Goal: Transaction & Acquisition: Purchase product/service

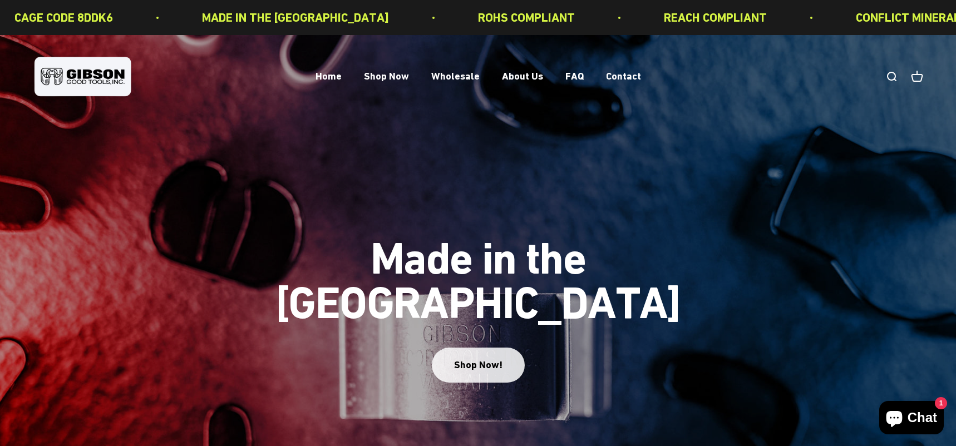
click at [481, 357] on div "Shop Now!" at bounding box center [478, 365] width 48 height 16
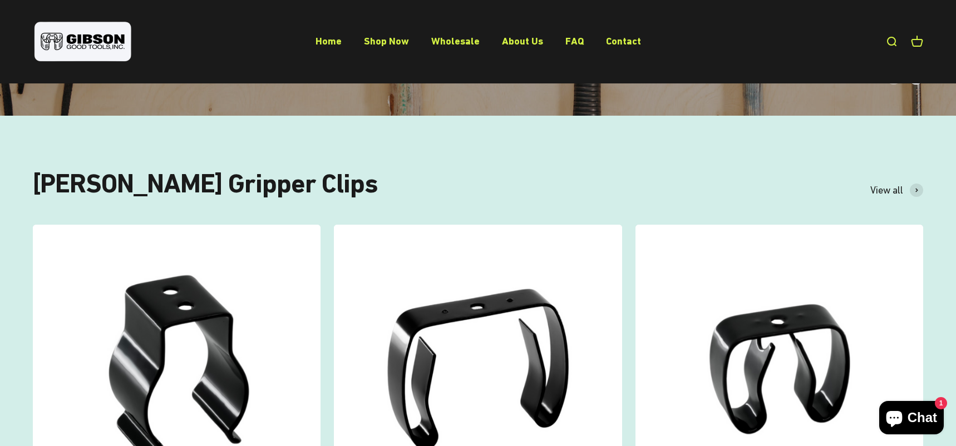
scroll to position [223, 0]
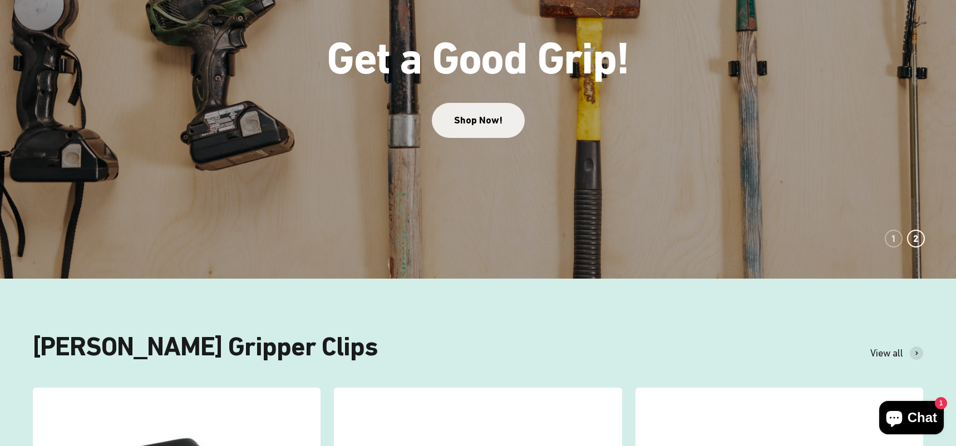
click at [477, 123] on link "Shop Now!" at bounding box center [478, 120] width 93 height 35
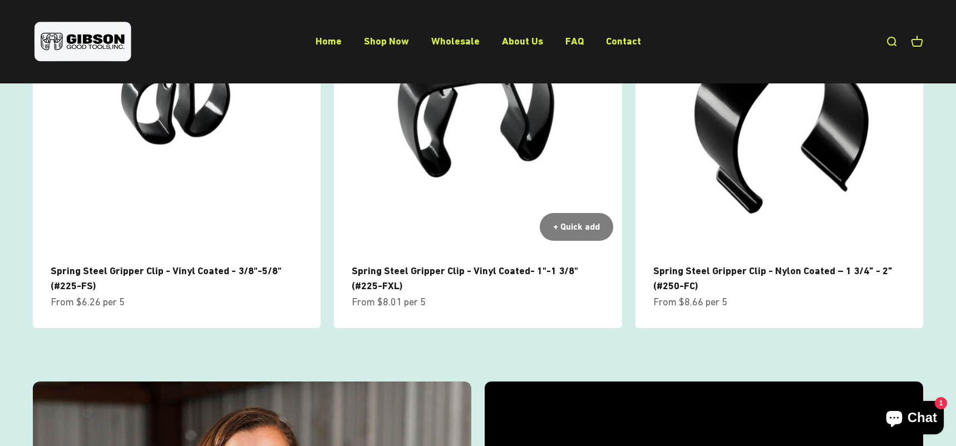
scroll to position [1057, 0]
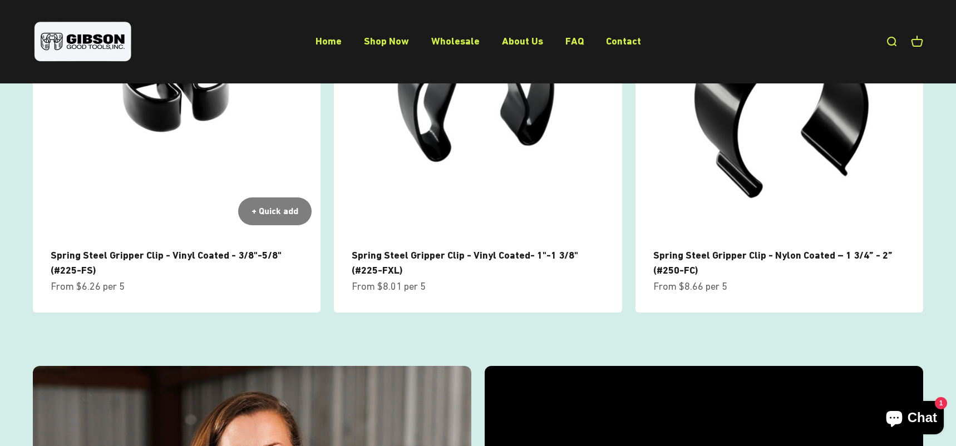
click at [162, 105] on img at bounding box center [177, 91] width 288 height 288
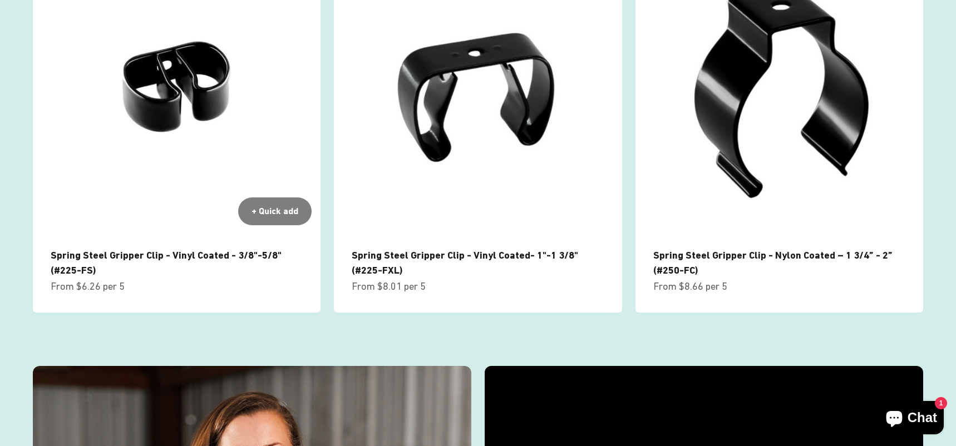
scroll to position [1053, 0]
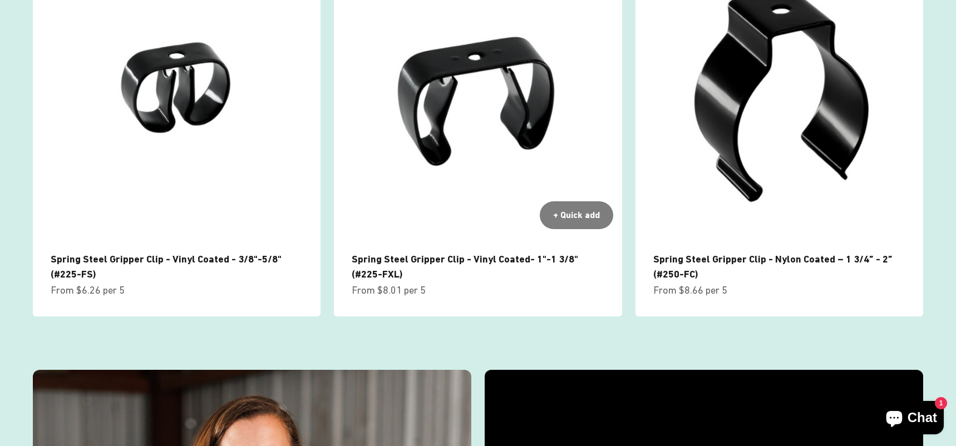
click at [417, 258] on link "Spring Steel Gripper Clip - Vinyl Coated- 1"-1 3/8" (#225-FXL)" at bounding box center [465, 266] width 226 height 27
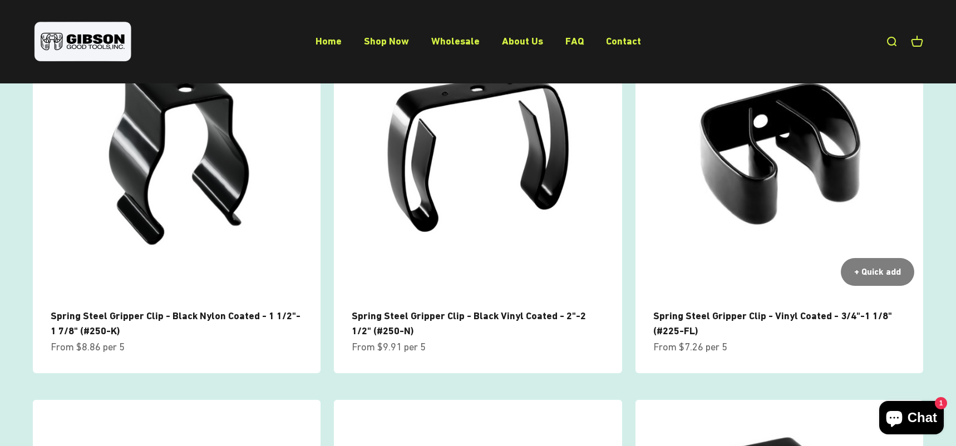
scroll to position [604, 0]
click at [753, 154] on img at bounding box center [779, 150] width 288 height 288
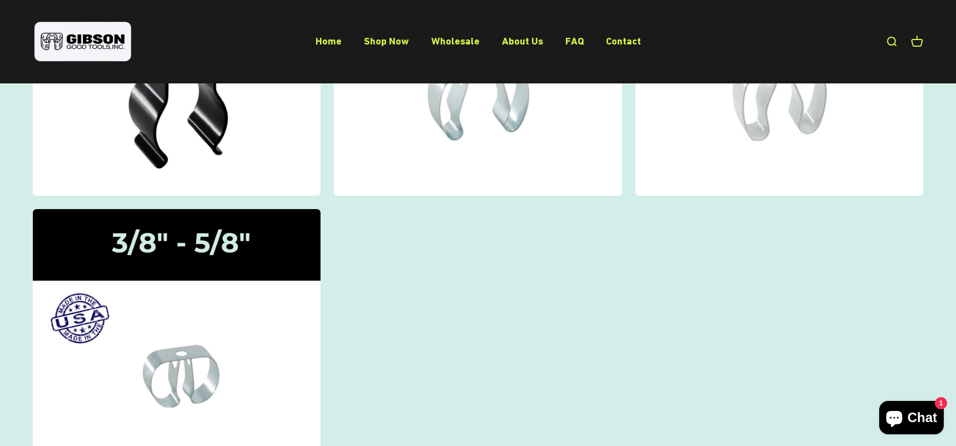
scroll to position [334, 0]
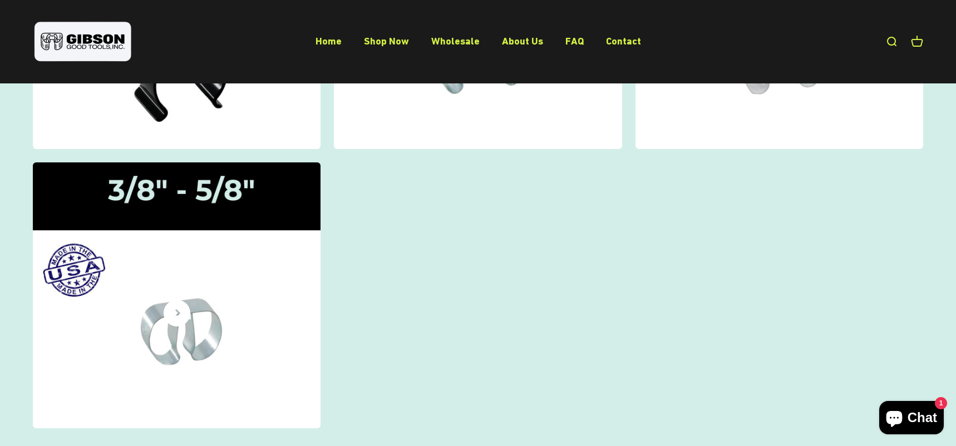
click at [158, 308] on img at bounding box center [176, 295] width 305 height 281
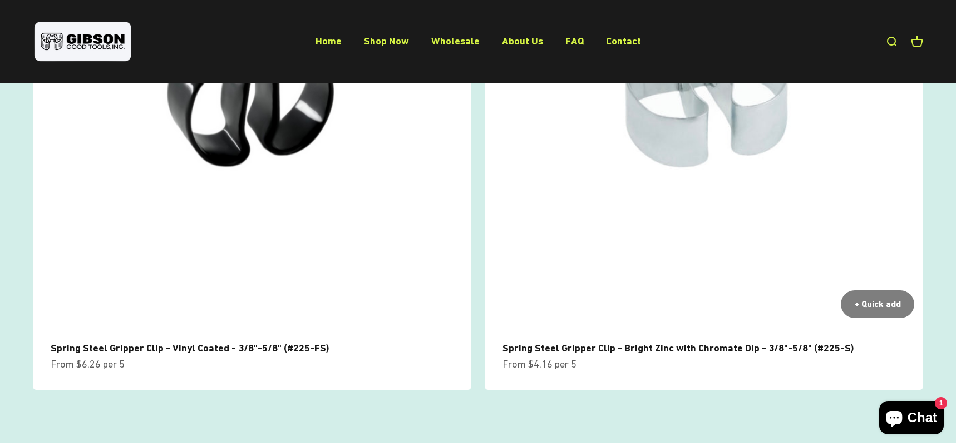
scroll to position [278, 0]
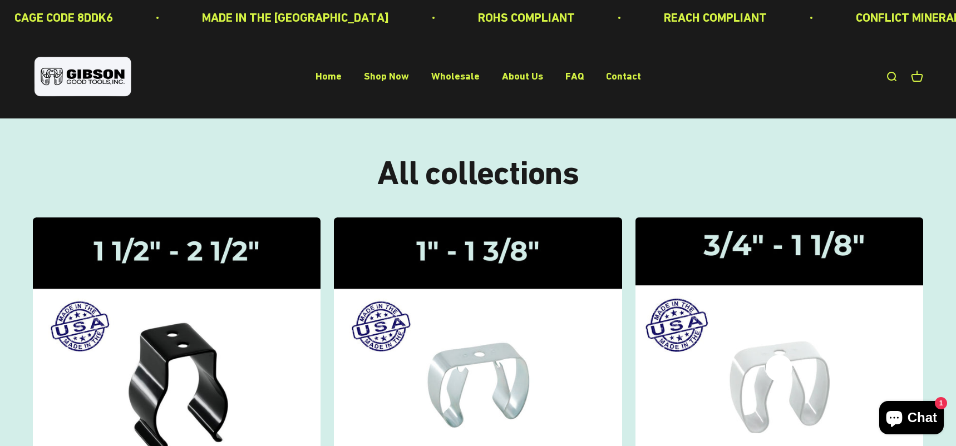
click at [785, 365] on icon at bounding box center [778, 368] width 27 height 27
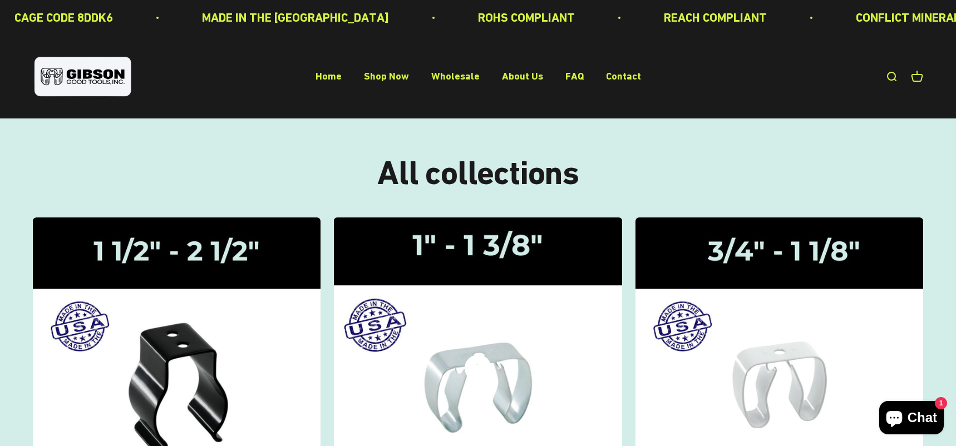
click at [525, 369] on img at bounding box center [477, 349] width 305 height 281
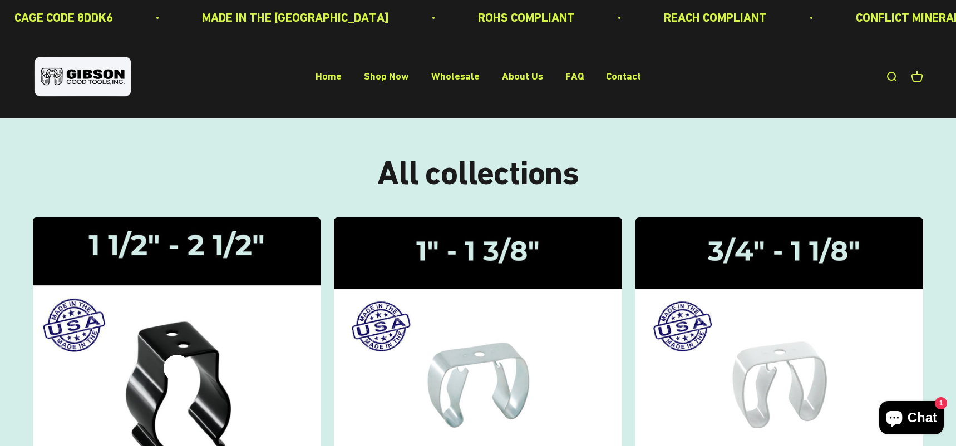
click at [198, 345] on img at bounding box center [176, 349] width 305 height 281
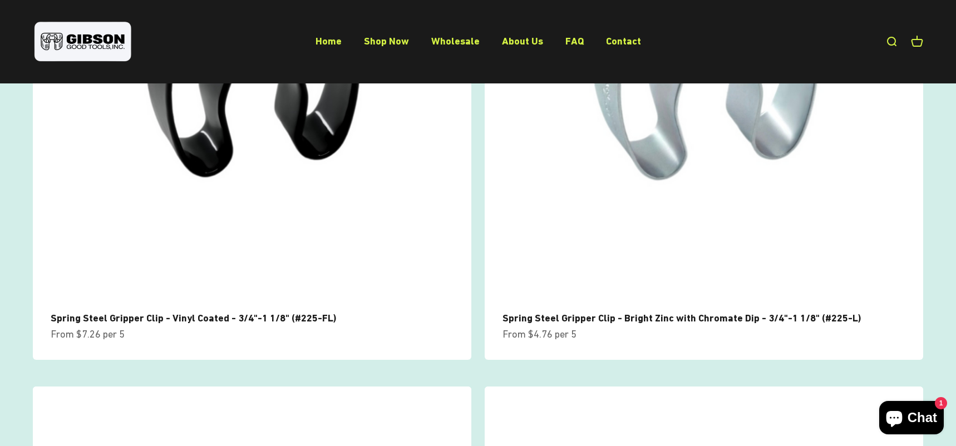
scroll to position [247, 0]
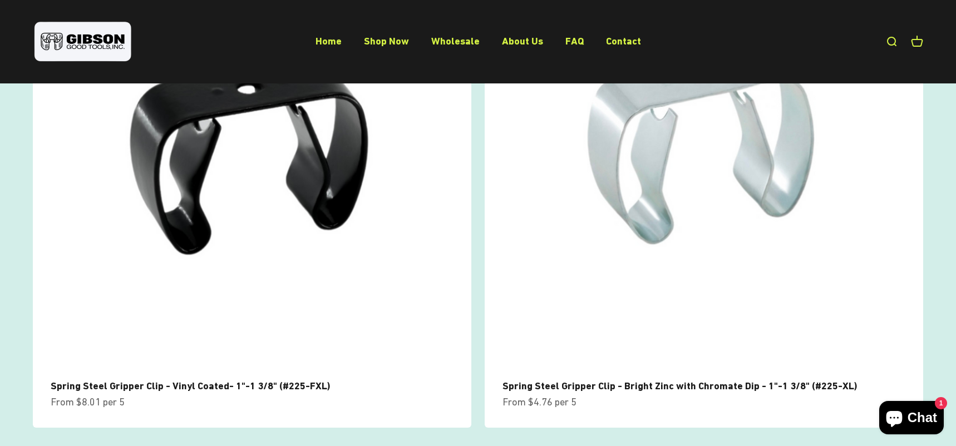
scroll to position [278, 0]
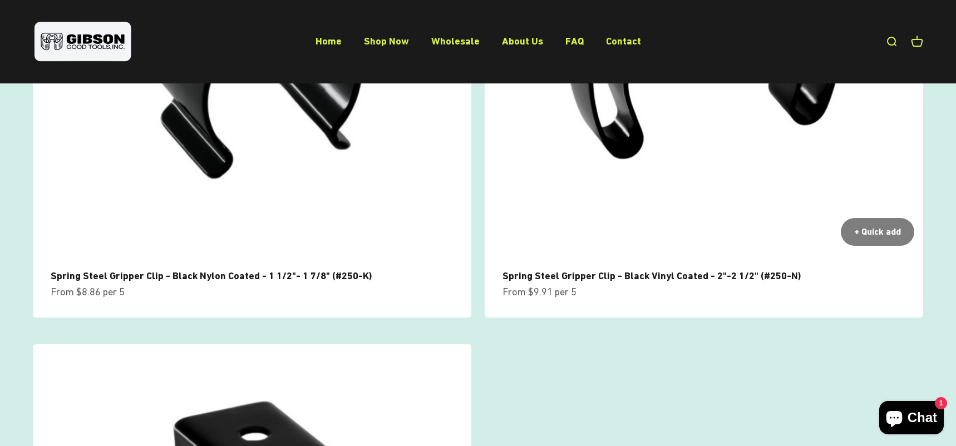
scroll to position [223, 0]
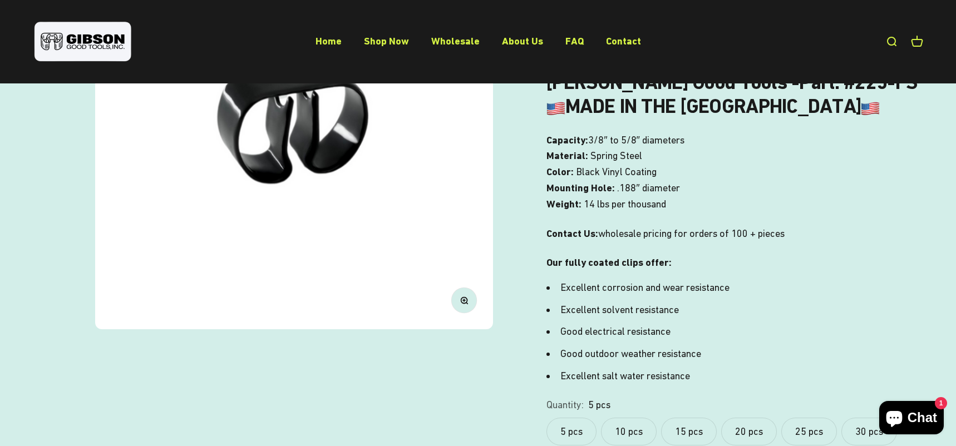
scroll to position [278, 0]
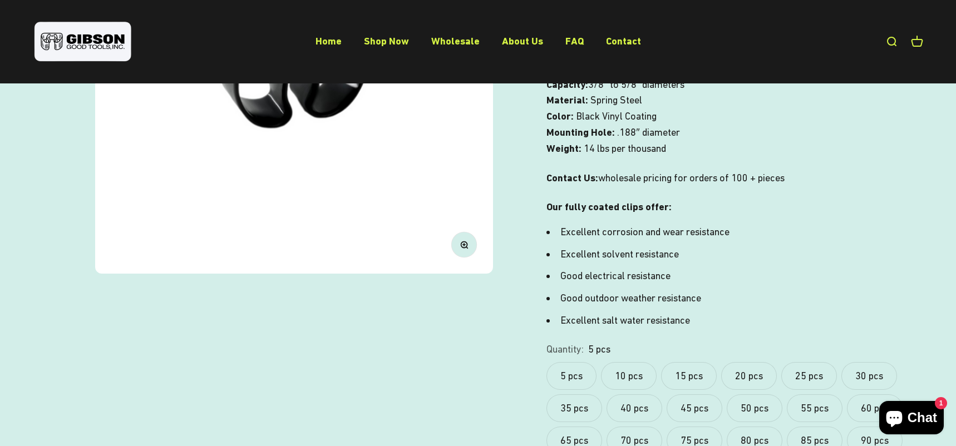
click at [628, 379] on label "10 pcs" at bounding box center [629, 376] width 56 height 28
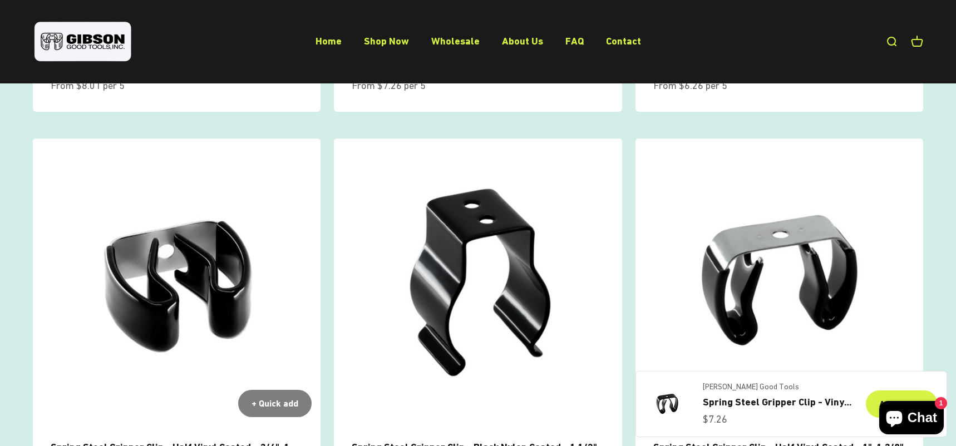
scroll to position [1200, 0]
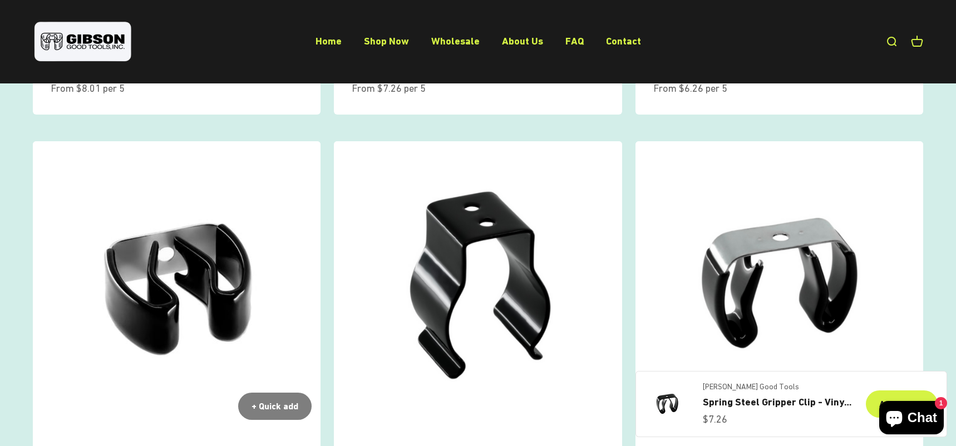
click at [189, 261] on img at bounding box center [177, 285] width 288 height 288
